Goal: Book appointment/travel/reservation

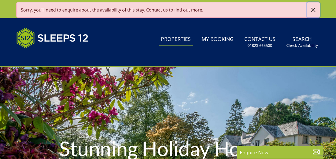
click at [164, 10] on button "button" at bounding box center [313, 9] width 13 height 15
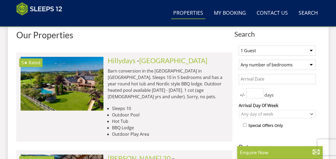
scroll to position [216, 0]
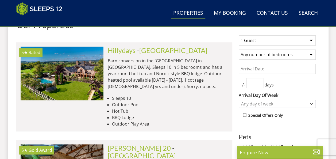
click at [164, 41] on select "1 Guest 2 Guests 3 Guests 4 Guests 5 Guests 6 Guests 7 Guests 8 Guests 9 Guests…" at bounding box center [277, 40] width 77 height 10
select select "20"
click at [164, 35] on select "1 Guest 2 Guests 3 Guests 4 Guests 5 Guests 6 Guests 7 Guests 8 Guests 9 Guests…" at bounding box center [277, 40] width 77 height 10
click at [164, 56] on select "Any number of bedrooms 4 Bedrooms 5 Bedrooms 6 Bedrooms 7 Bedrooms 8 Bedrooms 9…" at bounding box center [277, 54] width 77 height 10
click at [164, 49] on select "Any number of bedrooms 4 Bedrooms 5 Bedrooms 6 Bedrooms 7 Bedrooms 8 Bedrooms 9…" at bounding box center [277, 54] width 77 height 10
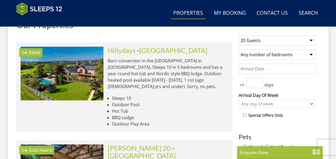
click at [164, 68] on input "Date" at bounding box center [277, 69] width 77 height 10
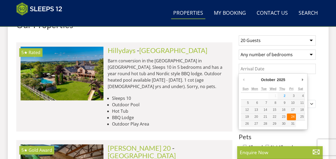
type input "[DATE]"
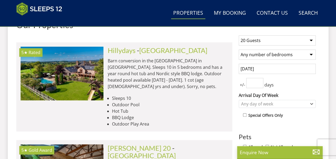
click at [164, 78] on input "number" at bounding box center [254, 83] width 17 height 10
click at [164, 102] on div "Any day of week" at bounding box center [274, 104] width 69 height 6
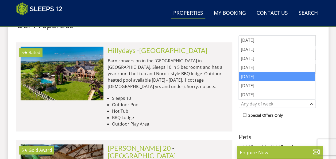
click at [164, 77] on div "[DATE]" at bounding box center [277, 76] width 76 height 9
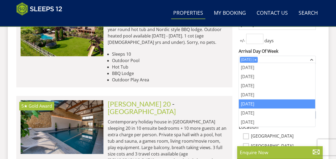
scroll to position [260, 0]
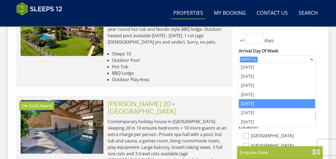
click at [164, 100] on div "[DATE]" at bounding box center [277, 103] width 76 height 9
click at [164, 118] on p "Contemporary holiday house in [GEOGRAPHIC_DATA] sleeping 20 in 10 ensuite bedro…" at bounding box center [168, 143] width 120 height 51
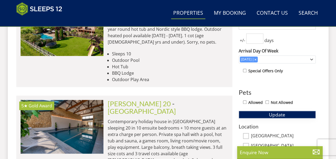
click at [164, 111] on button "Update" at bounding box center [277, 114] width 77 height 7
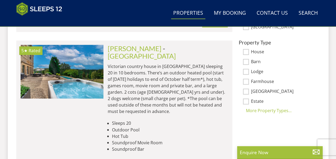
scroll to position [372, 0]
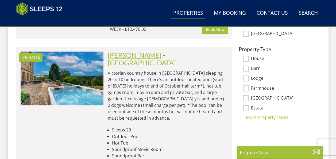
click at [124, 51] on link "[PERSON_NAME]" at bounding box center [135, 55] width 54 height 8
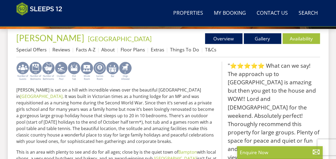
scroll to position [204, 0]
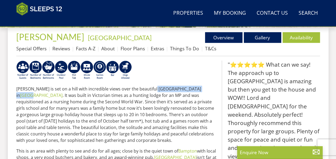
drag, startPoint x: 151, startPoint y: 88, endPoint x: 189, endPoint y: 90, distance: 37.7
click at [164, 90] on p "[PERSON_NAME] is set on a hill with incredible views over the beautiful [GEOGRA…" at bounding box center [116, 114] width 201 height 58
copy p "[GEOGRAPHIC_DATA] in [GEOGRAPHIC_DATA]"
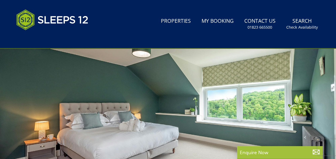
scroll to position [0, 0]
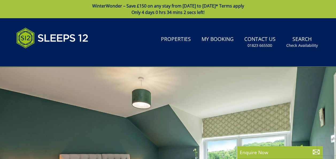
select select "20"
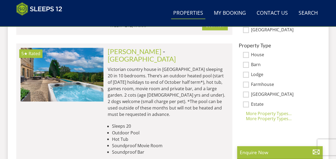
scroll to position [523, 0]
